Goal: Navigation & Orientation: Find specific page/section

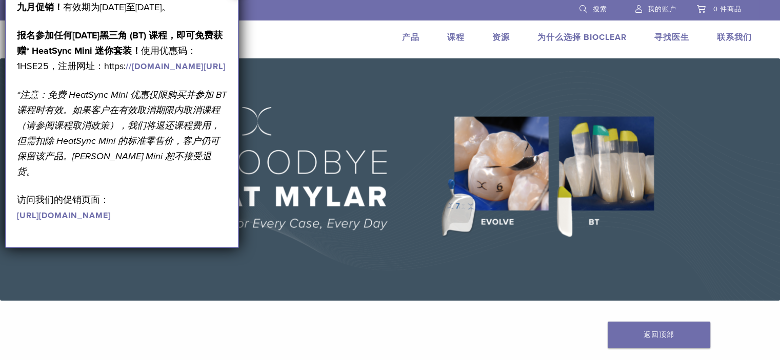
click at [411, 38] on font "产品" at bounding box center [410, 37] width 17 height 10
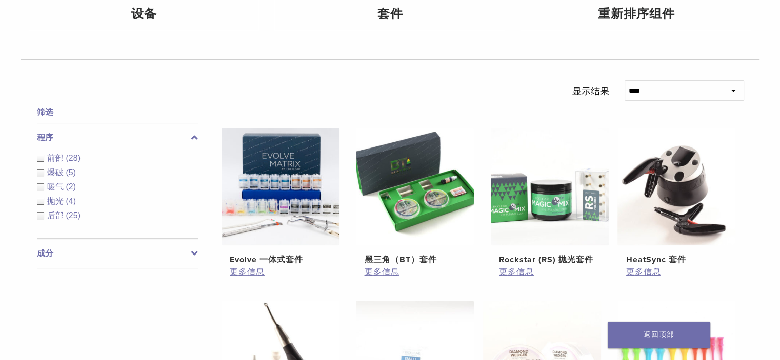
scroll to position [359, 0]
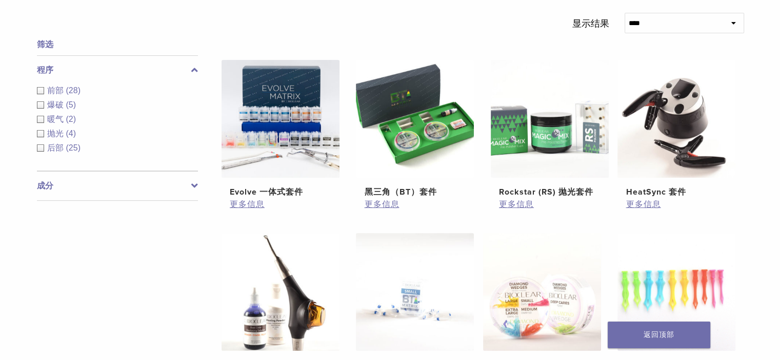
click at [158, 181] on label "成分" at bounding box center [117, 186] width 161 height 12
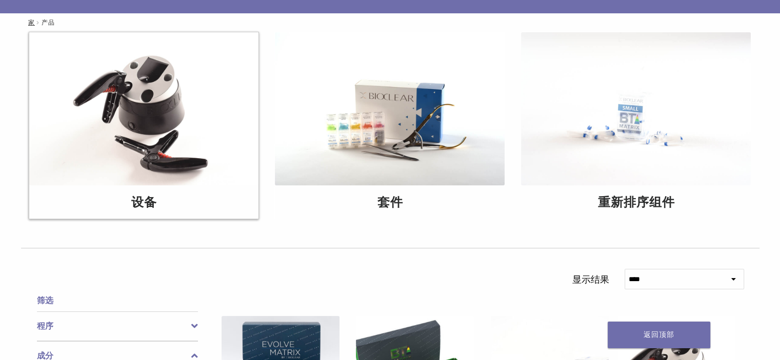
click at [143, 99] on img at bounding box center [144, 108] width 230 height 153
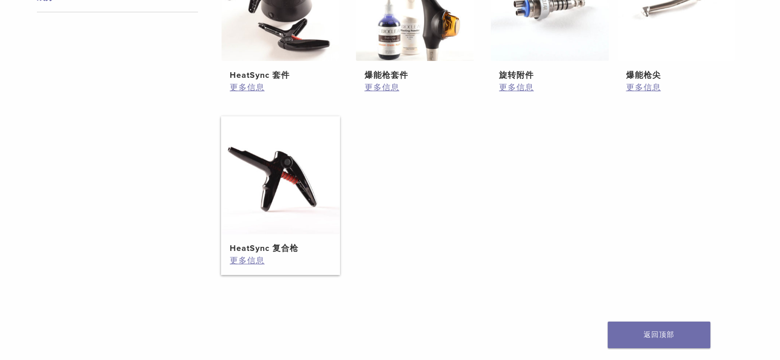
scroll to position [359, 0]
